Goal: Check status: Verify the current state of an ongoing process or item

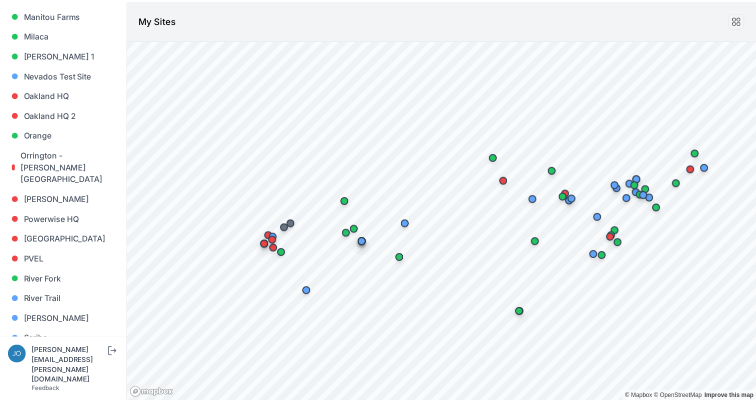
scroll to position [679, 0]
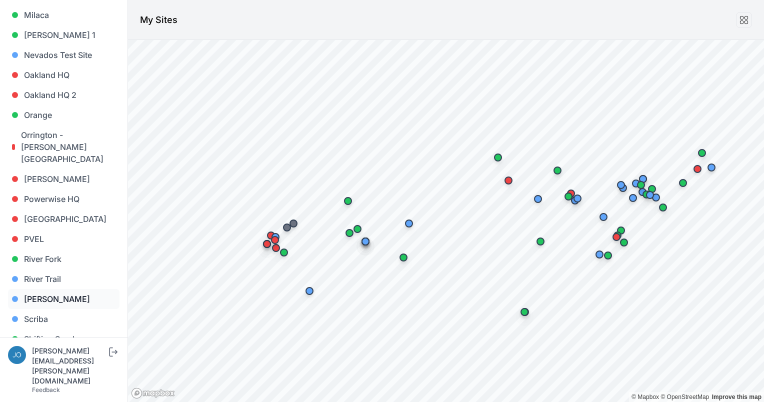
click at [56, 289] on link "[PERSON_NAME]" at bounding box center [63, 299] width 111 height 20
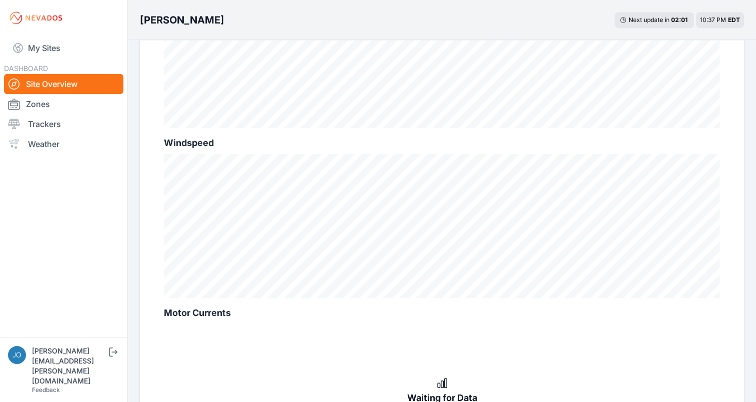
scroll to position [574, 0]
click at [65, 126] on link "Trackers" at bounding box center [63, 124] width 119 height 20
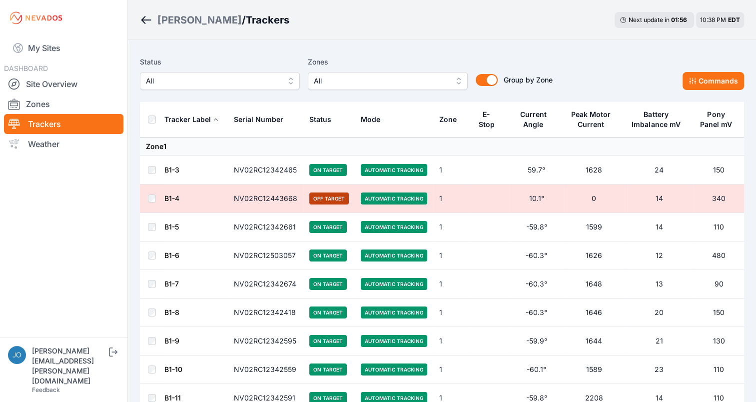
click at [286, 79] on button "All" at bounding box center [220, 81] width 160 height 18
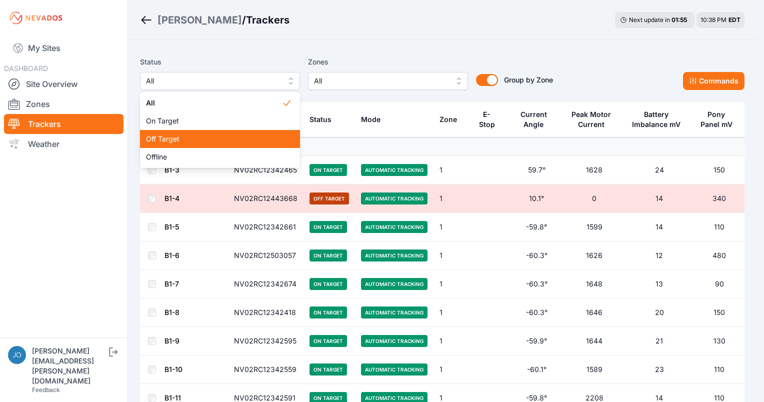
click at [224, 138] on span "Off Target" at bounding box center [214, 139] width 136 height 10
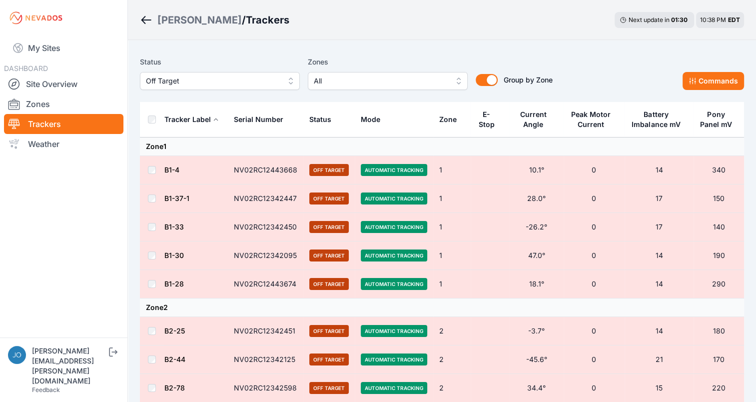
click at [149, 20] on icon "Breadcrumb" at bounding box center [146, 19] width 10 height 1
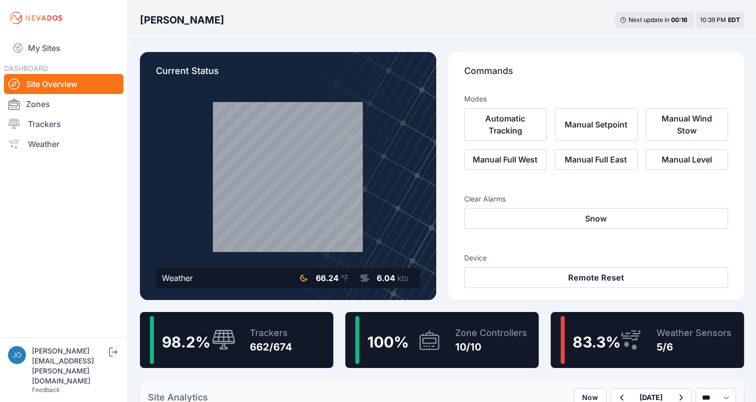
click at [282, 340] on div "662/674" at bounding box center [271, 347] width 42 height 14
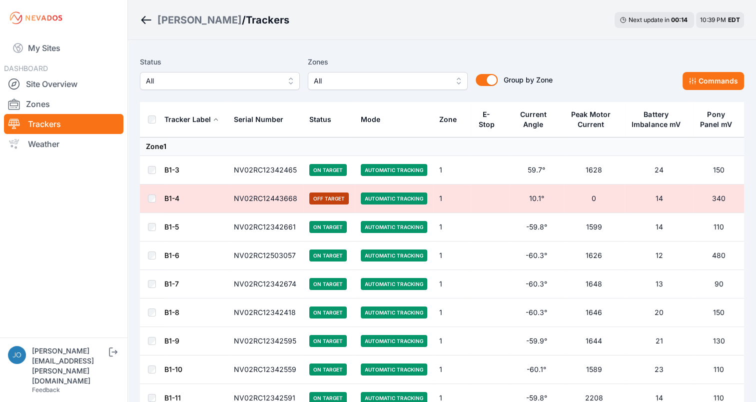
click at [294, 82] on button "All" at bounding box center [220, 81] width 160 height 18
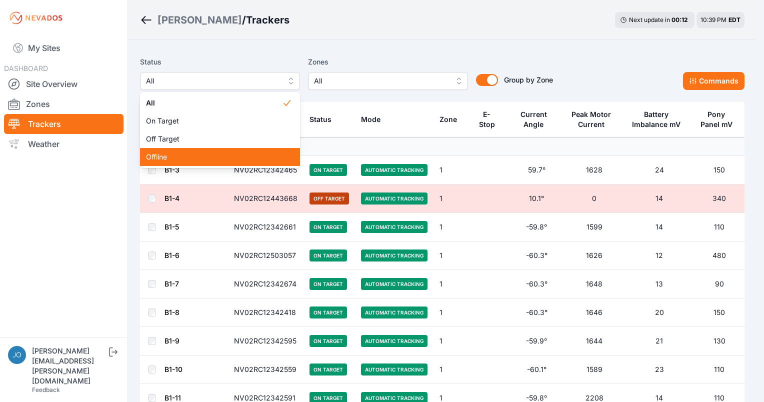
click at [224, 160] on span "Offline" at bounding box center [214, 157] width 136 height 10
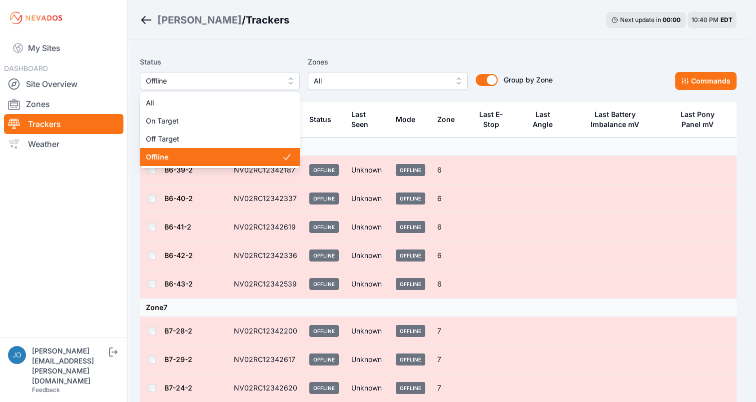
click at [289, 81] on button "Offline" at bounding box center [220, 81] width 160 height 18
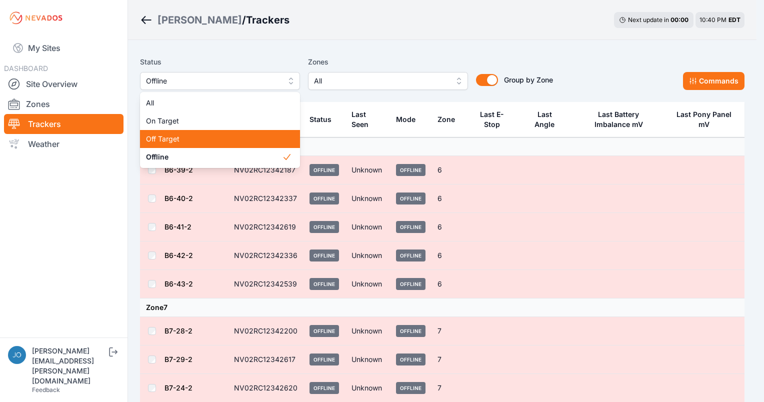
click at [253, 139] on span "Off Target" at bounding box center [214, 139] width 136 height 10
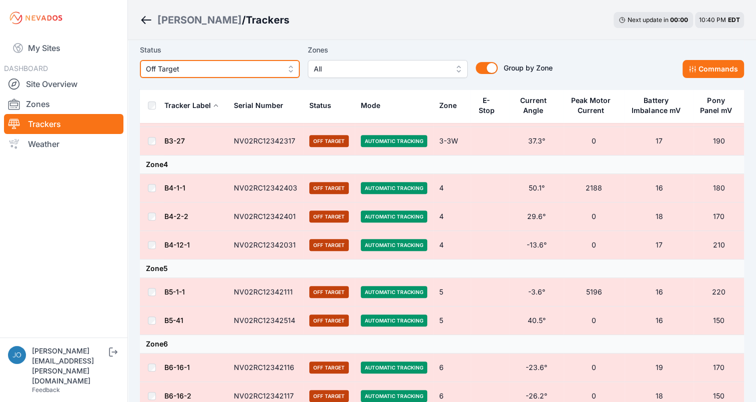
scroll to position [351, 0]
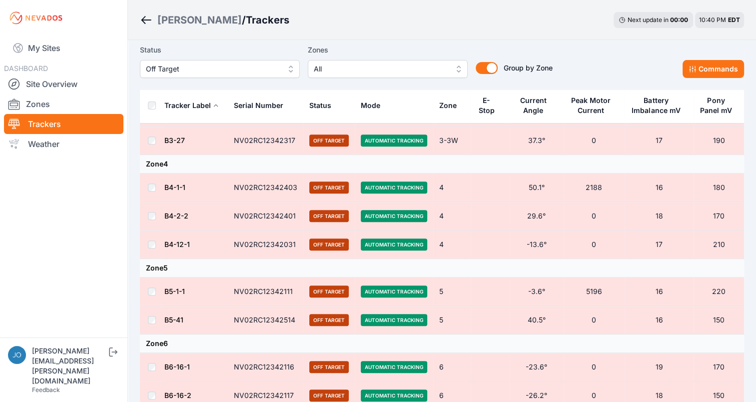
click at [290, 71] on button "Off Target" at bounding box center [220, 69] width 160 height 18
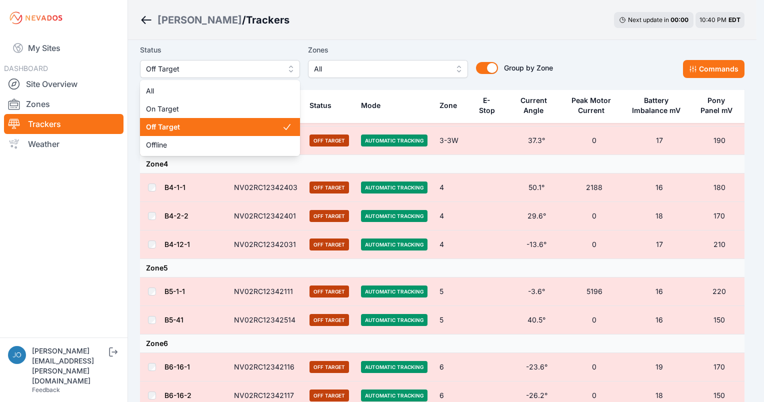
click at [239, 125] on span "Off Target" at bounding box center [214, 127] width 136 height 10
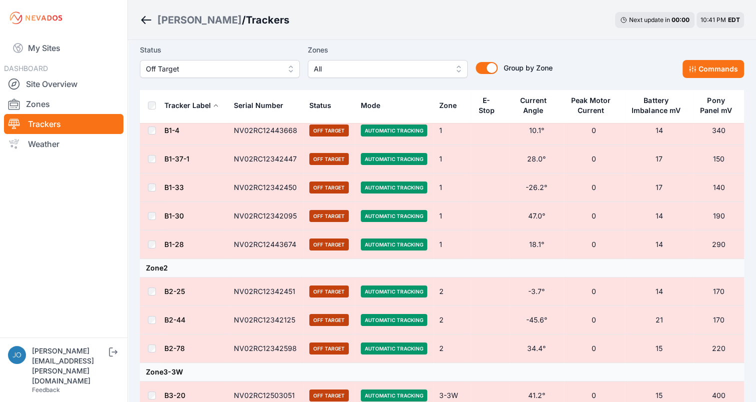
scroll to position [0, 0]
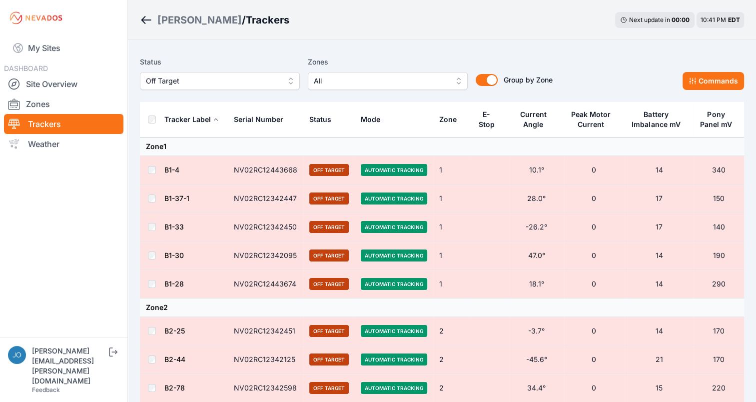
click at [241, 77] on span "Off Target" at bounding box center [213, 81] width 134 height 12
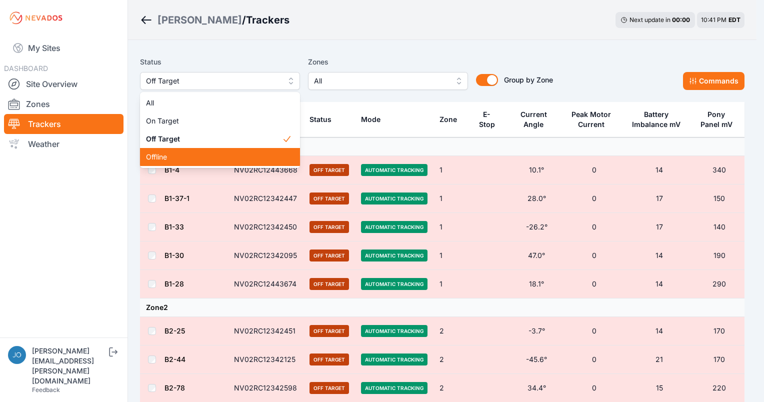
click at [195, 160] on span "Offline" at bounding box center [214, 157] width 136 height 10
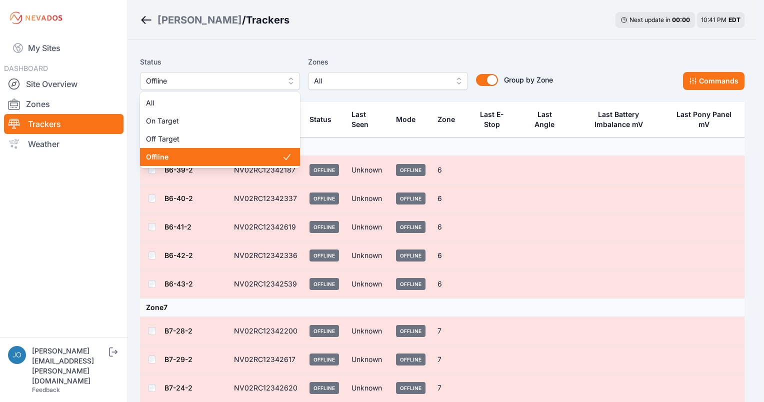
click at [287, 82] on button "Offline" at bounding box center [220, 81] width 160 height 18
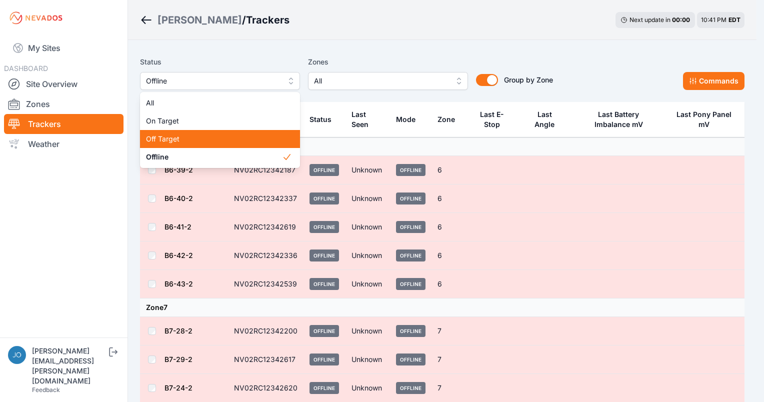
click at [221, 138] on span "Off Target" at bounding box center [214, 139] width 136 height 10
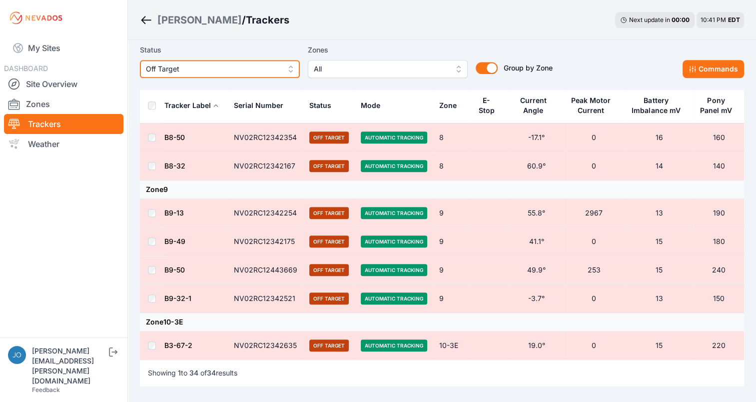
scroll to position [985, 0]
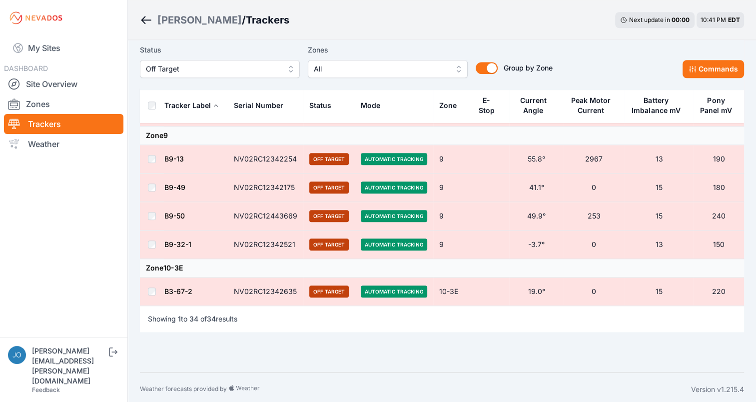
click at [624, 45] on div "Status Off Target Zones All Group by Zone Group by Zone Commands" at bounding box center [442, 61] width 604 height 34
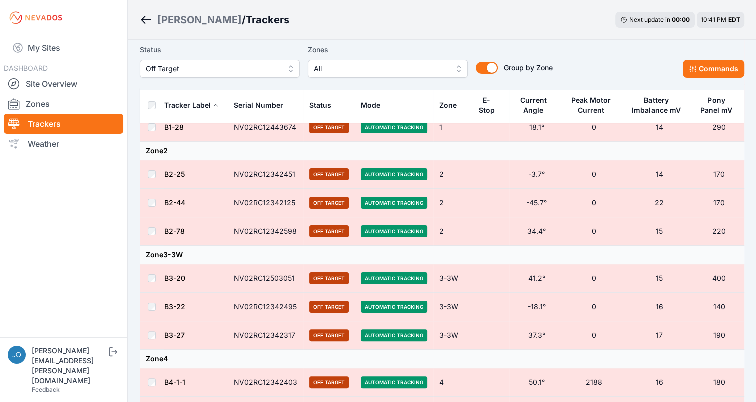
scroll to position [0, 0]
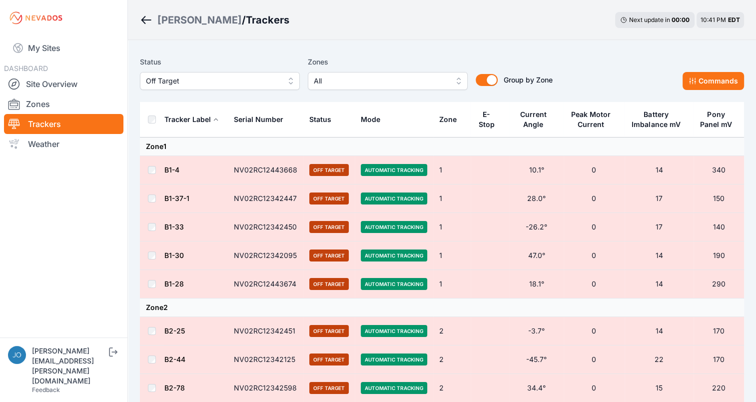
click at [172, 171] on link "B1-4" at bounding box center [171, 169] width 15 height 8
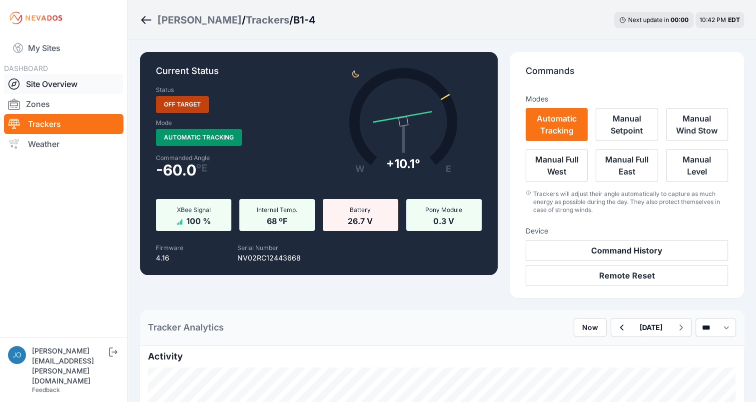
click at [60, 81] on link "Site Overview" at bounding box center [63, 84] width 119 height 20
